Goal: Check status: Check status

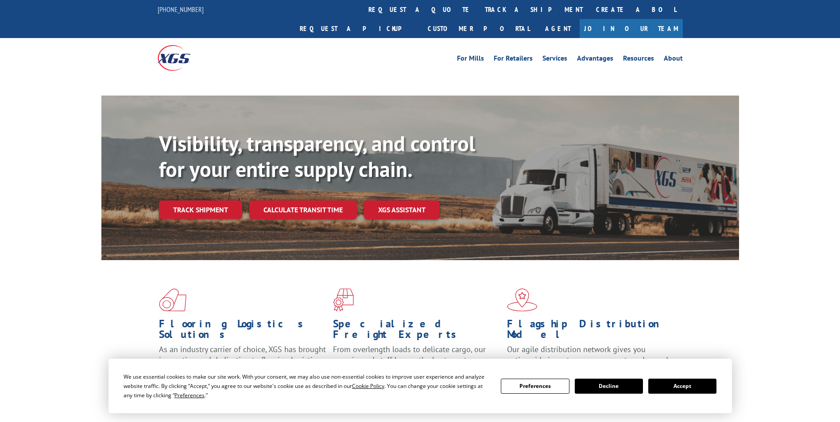
click at [183, 219] on link "Track shipment" at bounding box center [200, 210] width 83 height 19
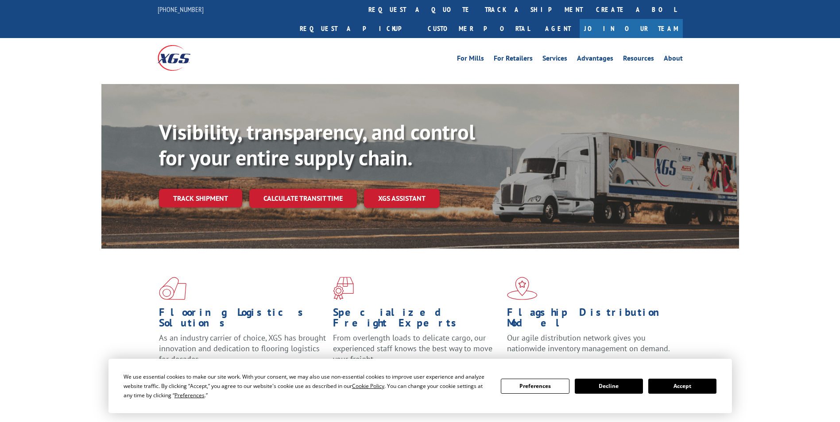
drag, startPoint x: 217, startPoint y: 178, endPoint x: 260, endPoint y: 187, distance: 44.2
click at [216, 189] on link "Track shipment" at bounding box center [200, 198] width 83 height 19
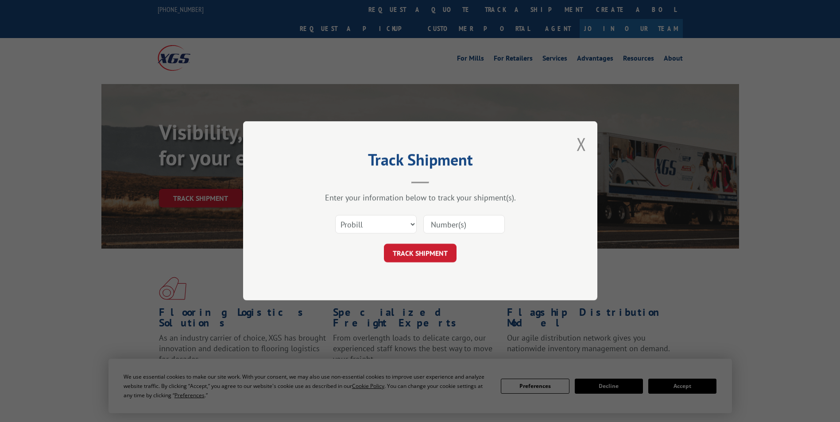
paste input "16137148"
type input "16137148"
click at [425, 251] on button "TRACK SHIPMENT" at bounding box center [420, 253] width 73 height 19
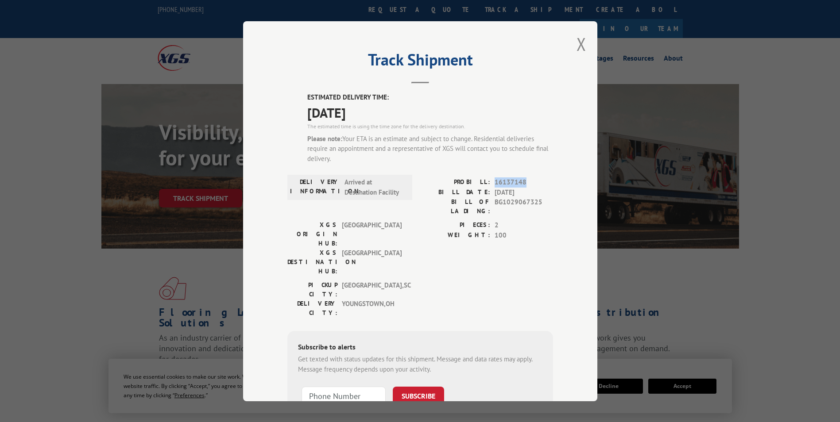
drag, startPoint x: 491, startPoint y: 182, endPoint x: 532, endPoint y: 181, distance: 41.2
click at [532, 181] on span "16137148" at bounding box center [524, 183] width 58 height 10
drag, startPoint x: 532, startPoint y: 181, endPoint x: 508, endPoint y: 201, distance: 31.7
click at [508, 201] on span "BG1029067325" at bounding box center [524, 206] width 58 height 19
drag, startPoint x: 502, startPoint y: 182, endPoint x: 537, endPoint y: 184, distance: 35.0
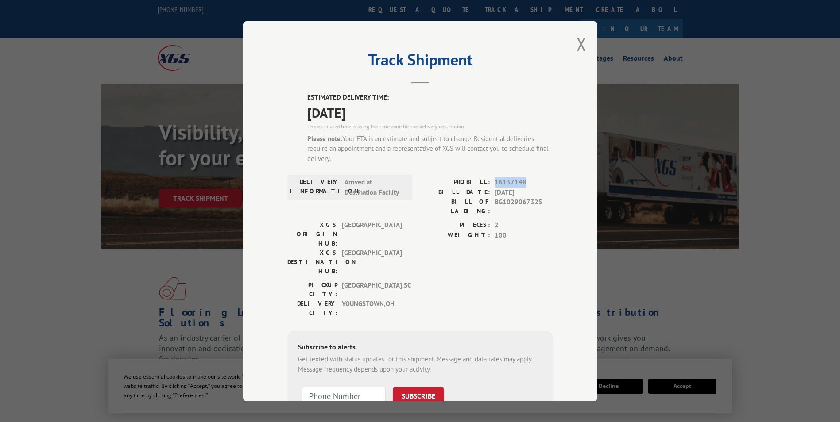
click at [537, 184] on div "PROBILL: 16137148" at bounding box center [486, 183] width 133 height 10
drag, startPoint x: 537, startPoint y: 184, endPoint x: 499, endPoint y: 178, distance: 38.1
click at [499, 178] on span "16137148" at bounding box center [524, 183] width 58 height 10
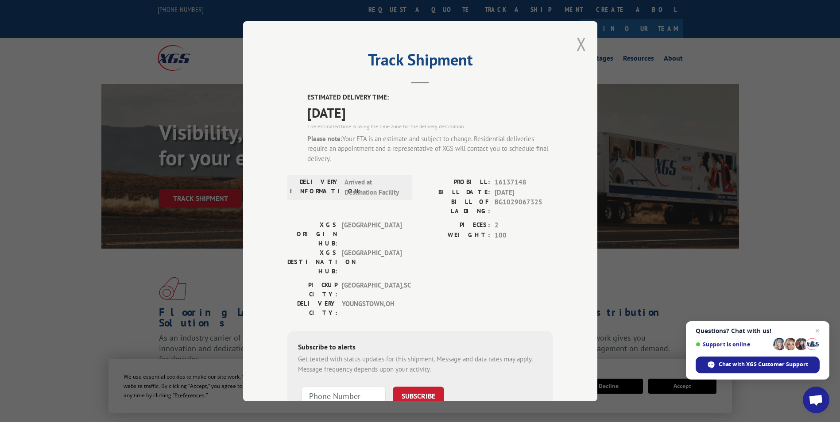
click at [577, 46] on button "Close modal" at bounding box center [581, 43] width 10 height 23
